Goal: Register for event/course

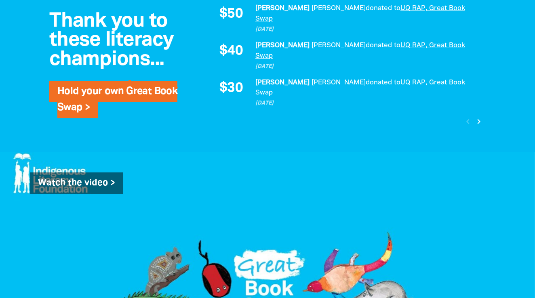
scroll to position [794, 0]
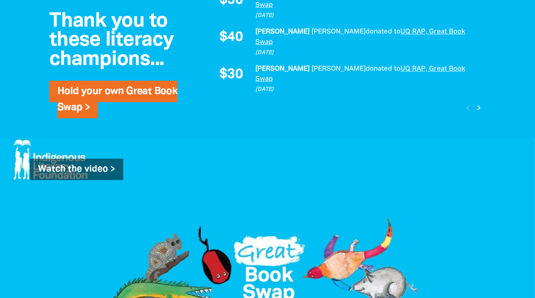
click at [76, 116] on span "Hold your own Great Book Swap >" at bounding box center [117, 103] width 120 height 32
click at [78, 108] on link "Hold your own Great Book Swap >" at bounding box center [117, 99] width 120 height 25
select select "AU"
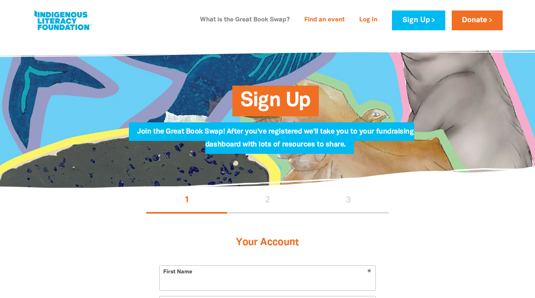
click at [219, 20] on link "What is the Great Book Swap?" at bounding box center [244, 20] width 99 height 13
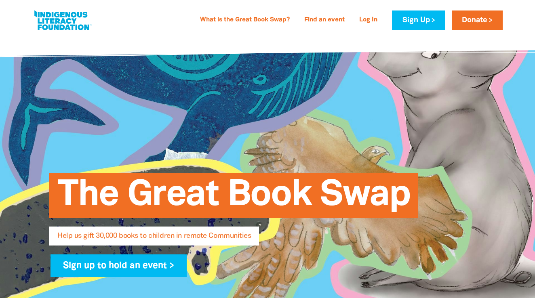
select select "AU"
click at [325, 19] on link "Find an event" at bounding box center [324, 20] width 50 height 13
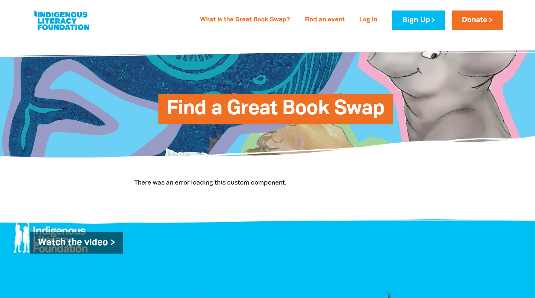
click at [60, 23] on link at bounding box center [62, 20] width 61 height 25
select select "AU"
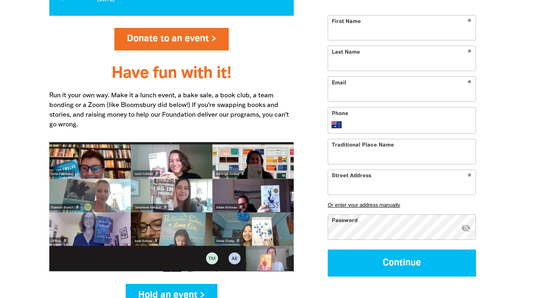
scroll to position [974, 0]
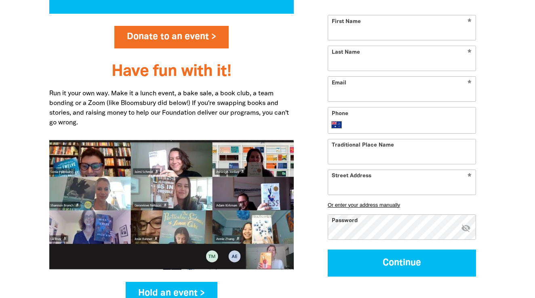
click at [184, 173] on img at bounding box center [171, 205] width 245 height 130
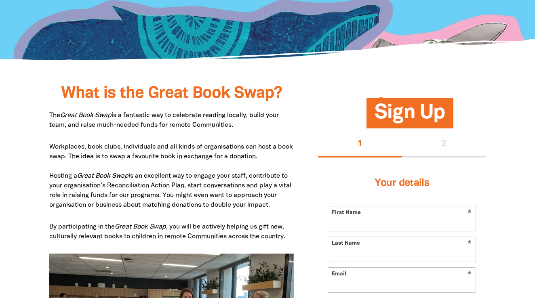
scroll to position [350, 0]
